Goal: Task Accomplishment & Management: Manage account settings

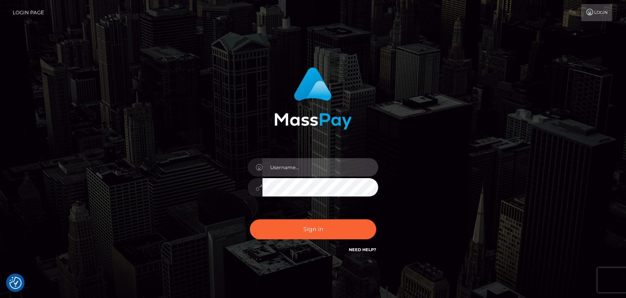
click at [342, 175] on input "text" at bounding box center [321, 167] width 116 height 18
type input "faisal_uplift"
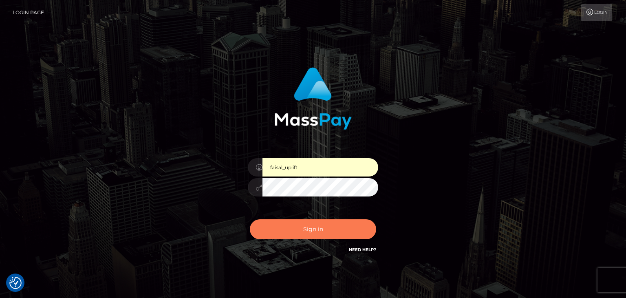
click at [297, 234] on button "Sign in" at bounding box center [313, 229] width 126 height 20
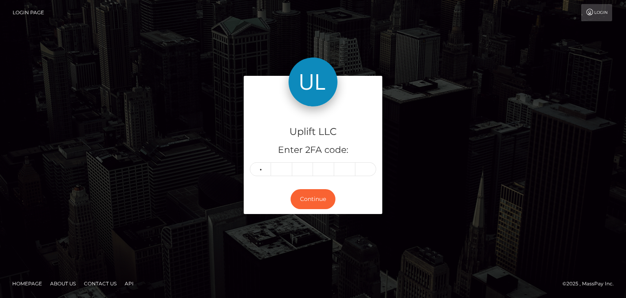
type input "1"
type input "5"
type input "0"
type input "4"
type input "6"
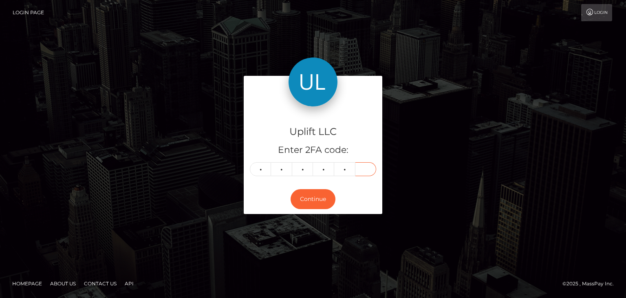
type input "0"
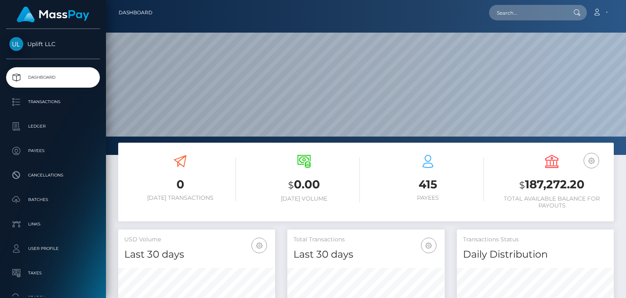
scroll to position [144, 157]
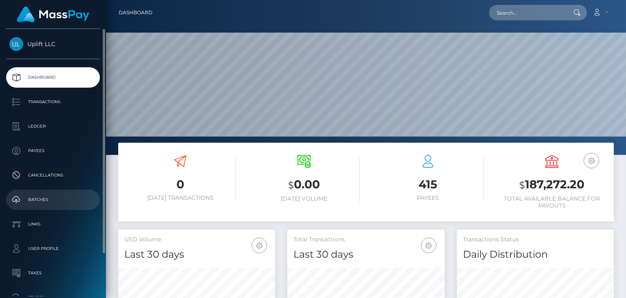
click at [56, 197] on p "Batches" at bounding box center [52, 200] width 87 height 12
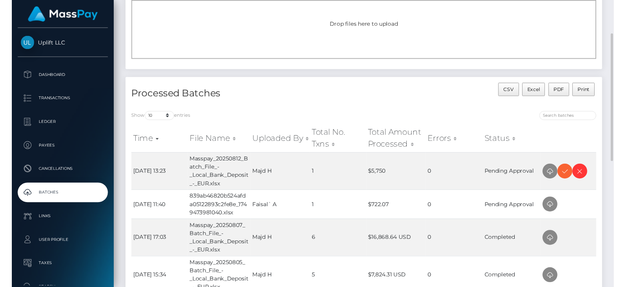
scroll to position [78, 0]
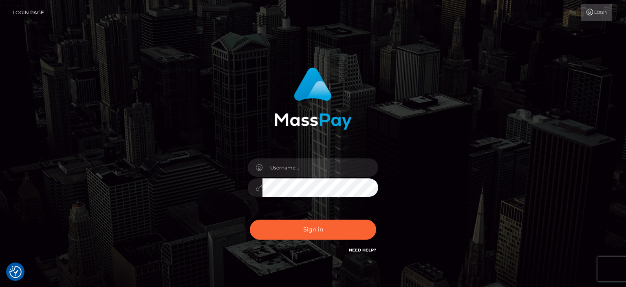
checkbox input "true"
